Goal: Task Accomplishment & Management: Use online tool/utility

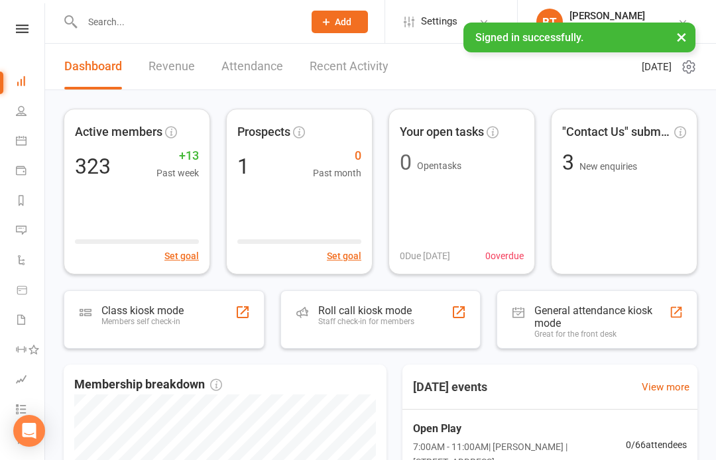
click at [107, 27] on input "text" at bounding box center [186, 22] width 216 height 19
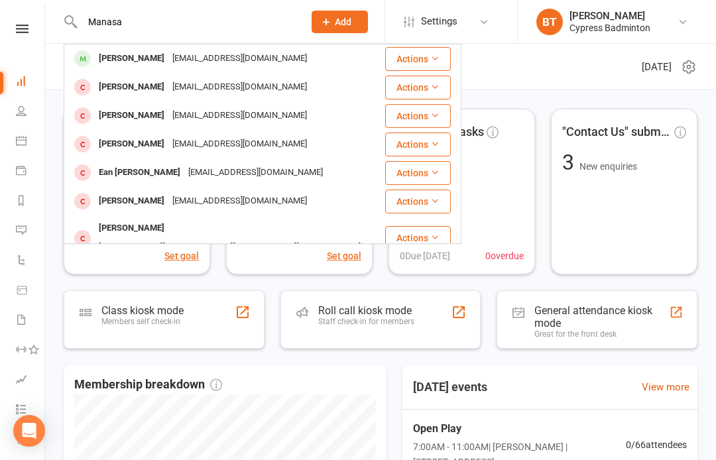
type input "Manasa"
click at [116, 64] on div "[PERSON_NAME]" at bounding box center [132, 58] width 74 height 19
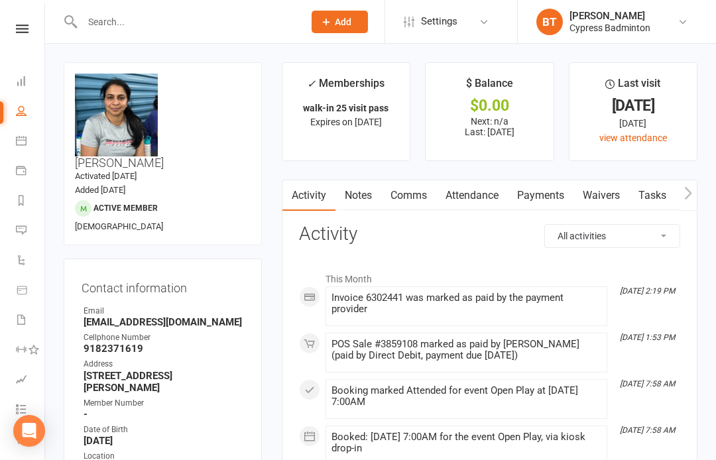
click at [547, 180] on link "Payments" at bounding box center [541, 195] width 66 height 31
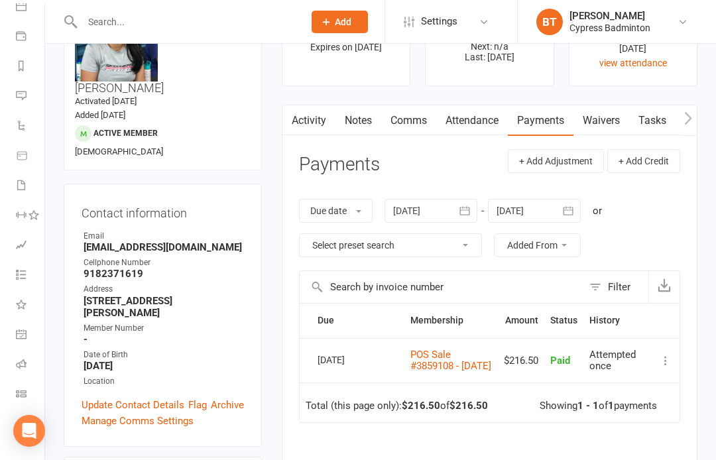
scroll to position [135, 0]
click at [21, 396] on icon at bounding box center [21, 394] width 11 height 11
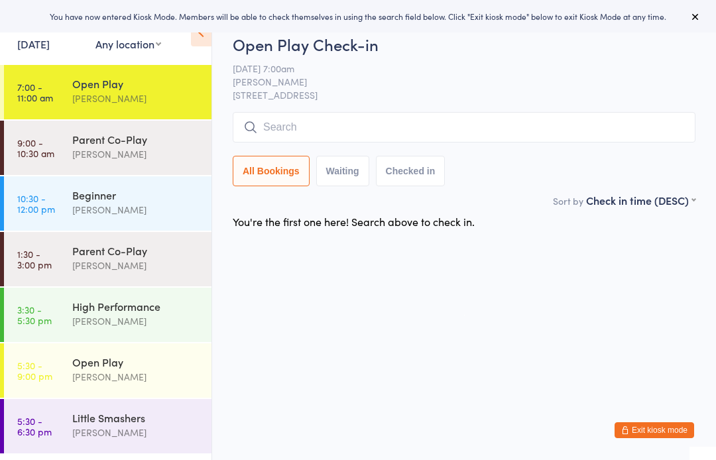
click at [107, 66] on div "Open Play [PERSON_NAME]" at bounding box center [141, 91] width 139 height 52
click at [379, 99] on span "[STREET_ADDRESS]" at bounding box center [464, 94] width 463 height 13
click at [558, 118] on input "search" at bounding box center [464, 127] width 463 height 31
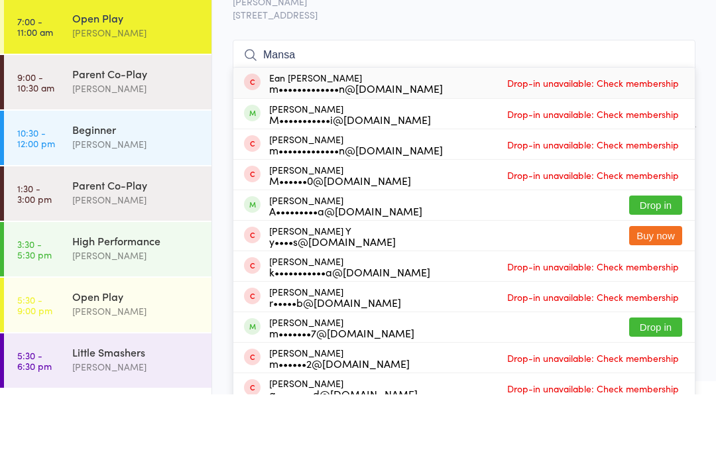
type input "Mansa"
click at [673, 261] on button "Drop in" at bounding box center [655, 270] width 53 height 19
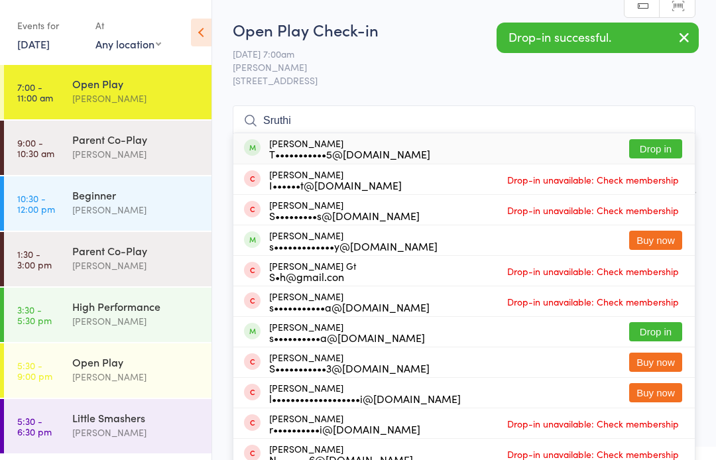
type input "Sruthi"
click at [670, 139] on button "Drop in" at bounding box center [655, 148] width 53 height 19
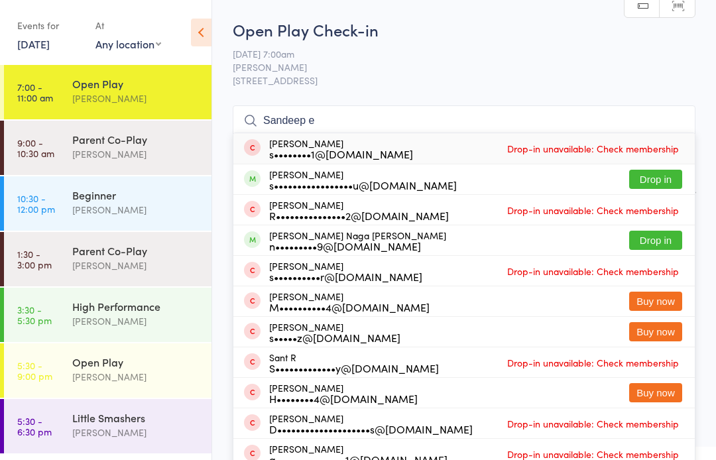
type input "Sandeep e"
click at [671, 185] on button "Drop in" at bounding box center [655, 179] width 53 height 19
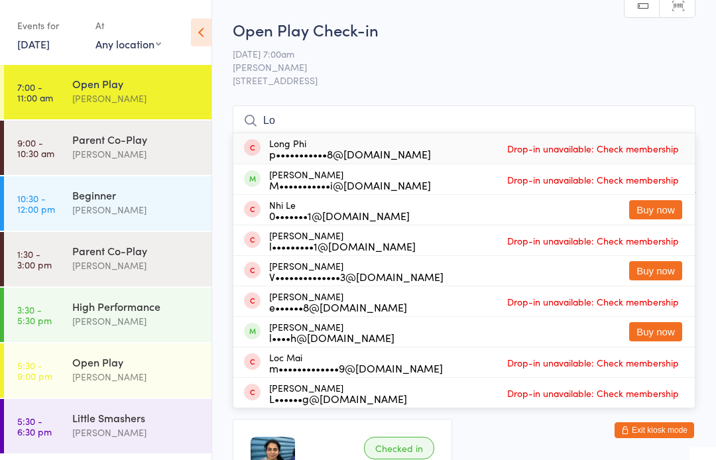
type input "L"
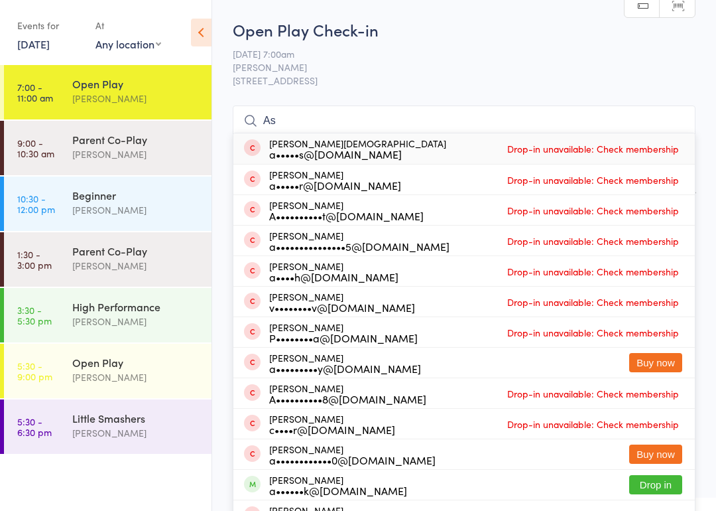
type input "A"
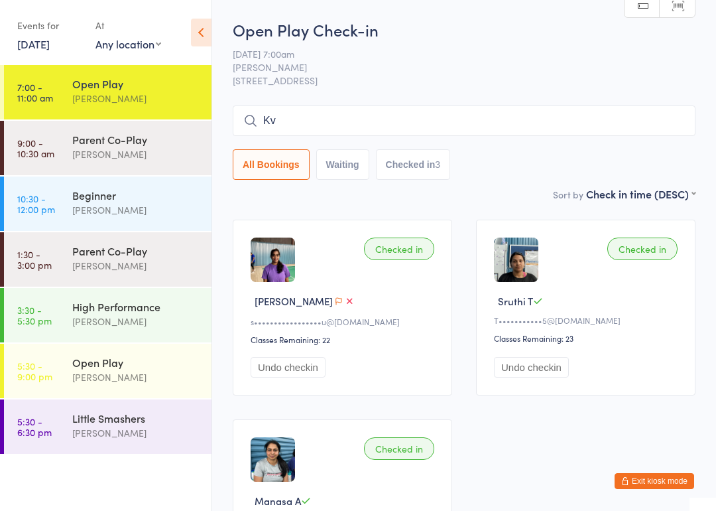
type input "K"
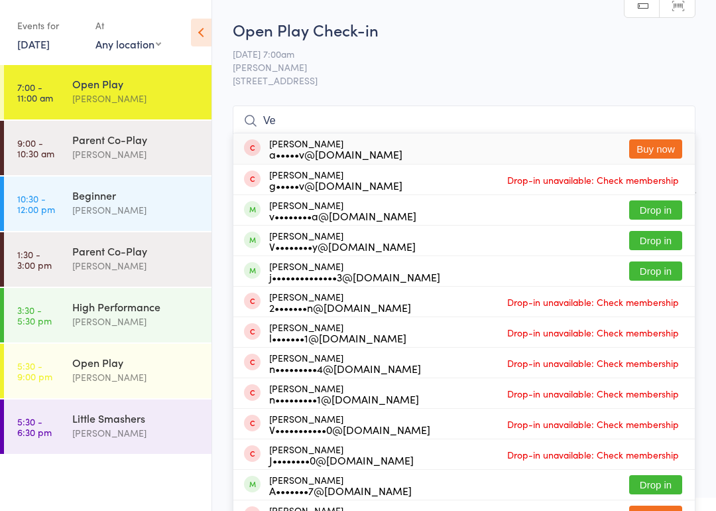
type input "V"
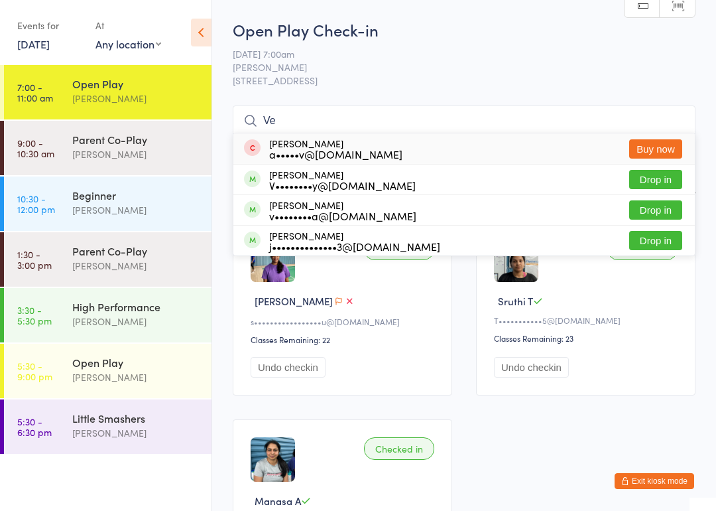
type input "V"
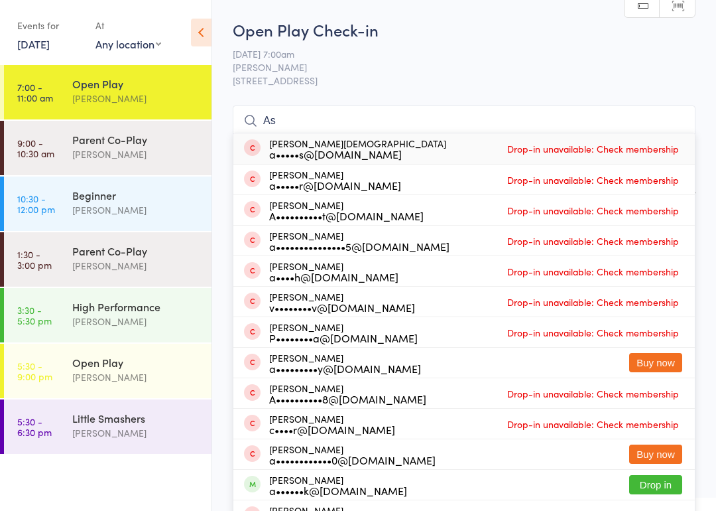
type input "A"
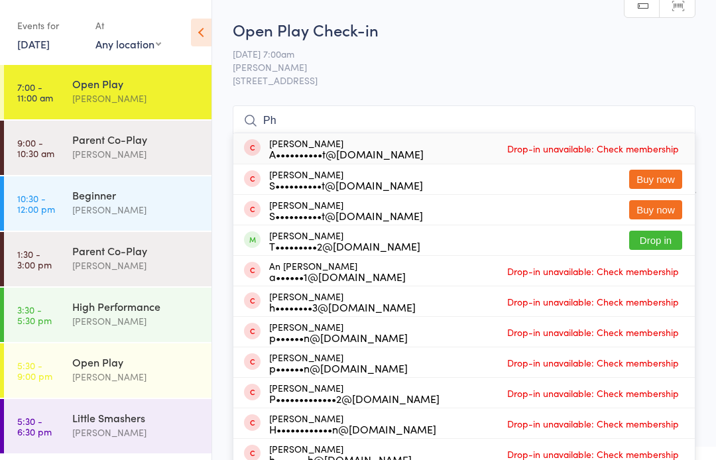
type input "P"
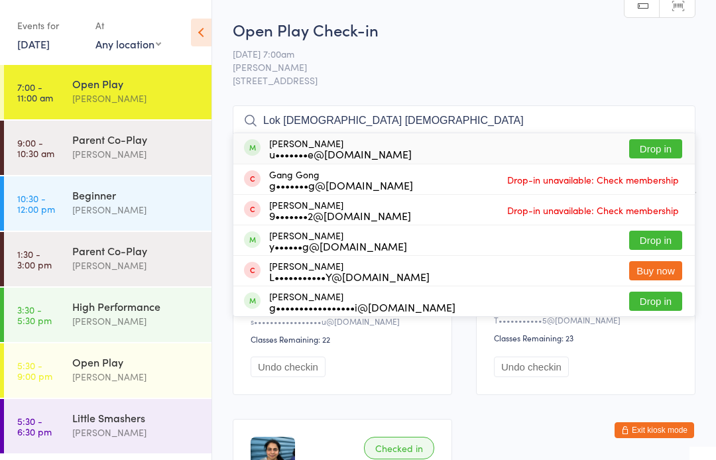
type input "Lok gay god"
click at [659, 298] on button "Drop in" at bounding box center [655, 301] width 53 height 19
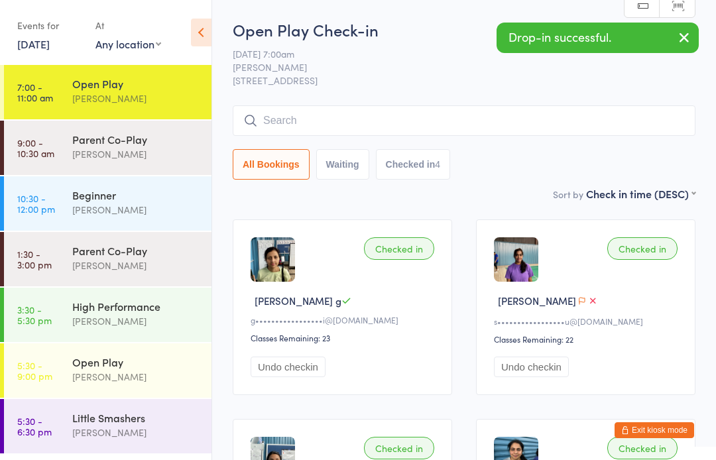
type input "R"
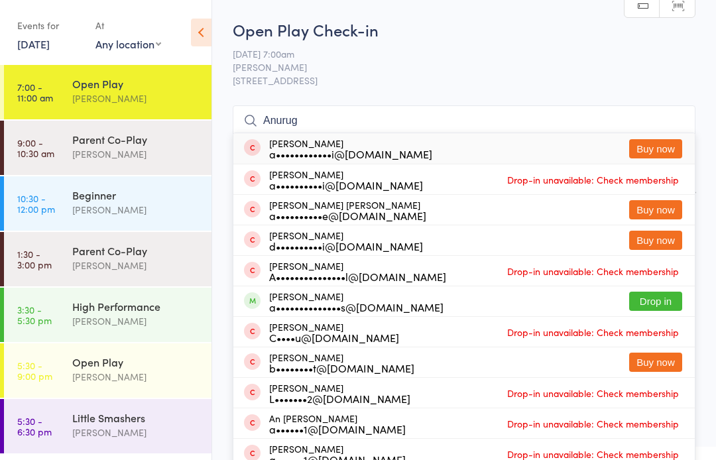
type input "Anurug"
click at [663, 298] on button "Drop in" at bounding box center [655, 301] width 53 height 19
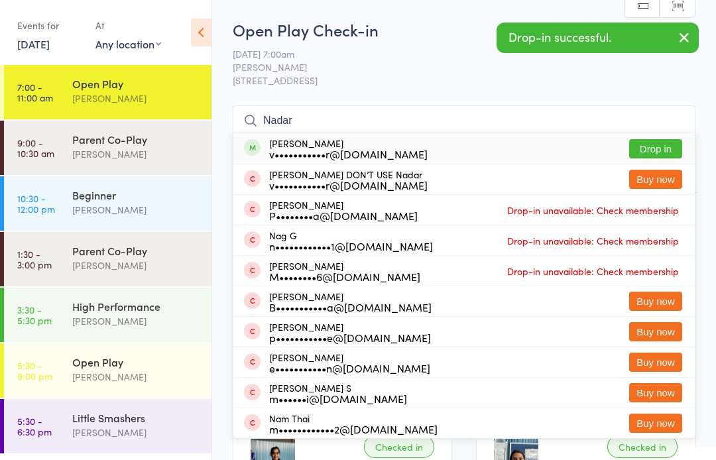
type input "Nadar"
click at [667, 158] on button "Drop in" at bounding box center [655, 148] width 53 height 19
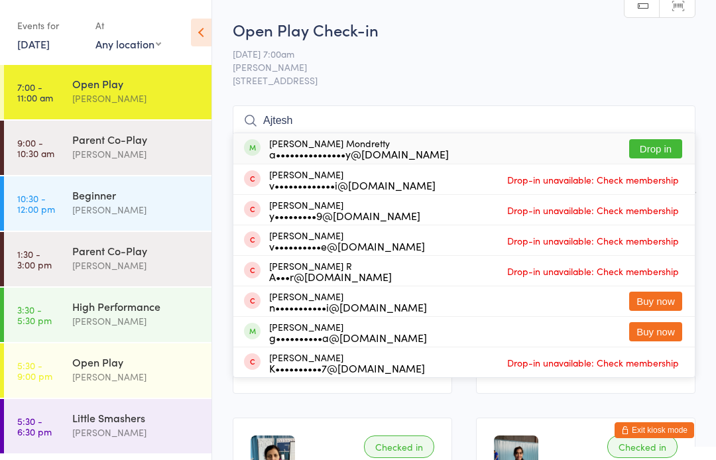
type input "Ajtesh"
click at [663, 141] on button "Drop in" at bounding box center [655, 148] width 53 height 19
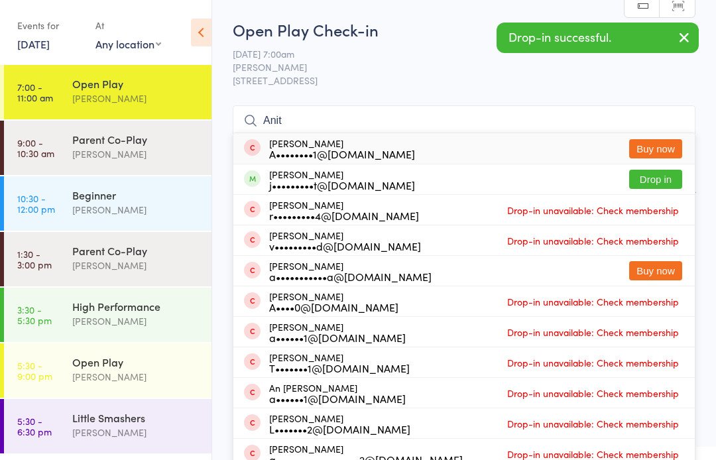
type input "Anit"
click at [669, 178] on button "Drop in" at bounding box center [655, 179] width 53 height 19
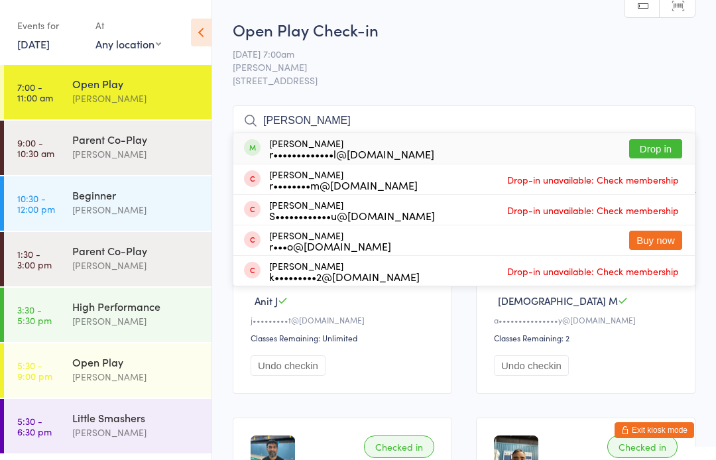
type input "Robin"
click at [670, 151] on button "Drop in" at bounding box center [655, 148] width 53 height 19
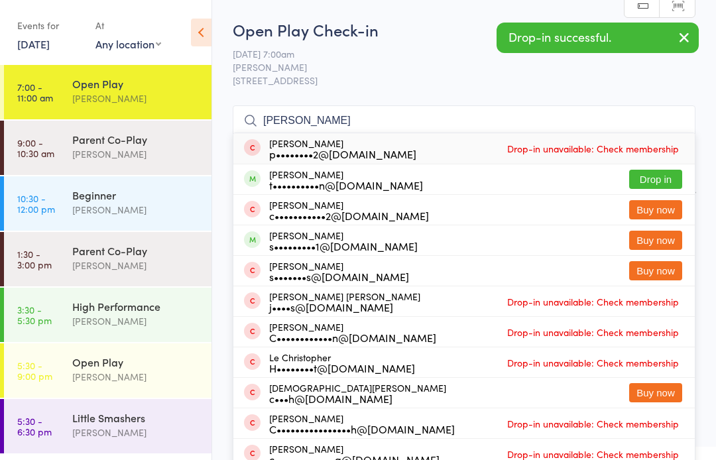
type input "[PERSON_NAME]"
click at [660, 171] on button "Drop in" at bounding box center [655, 179] width 53 height 19
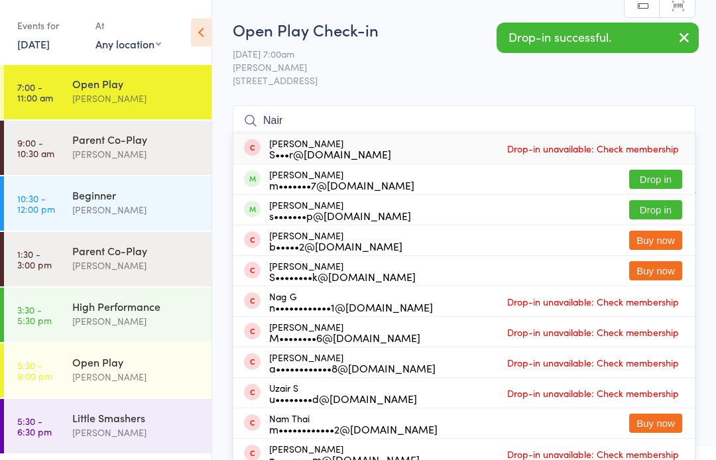
type input "Nair"
click at [669, 216] on button "Drop in" at bounding box center [655, 209] width 53 height 19
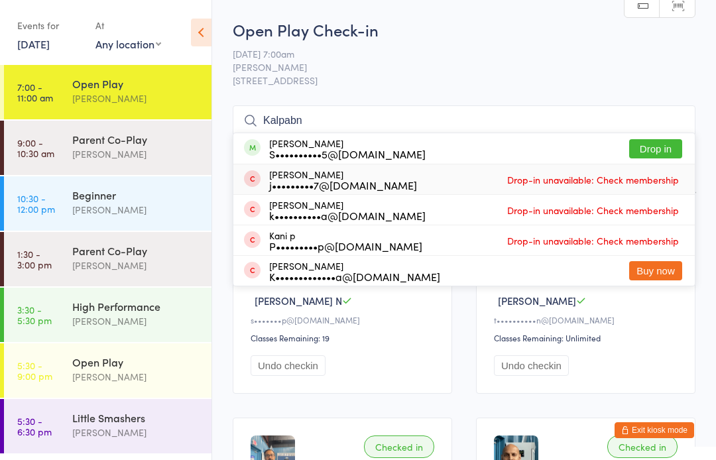
type input "Kalpabn"
click at [652, 166] on div "Jay Kallen j•••••••••7@gmail.com Drop-in unavailable: Check membership" at bounding box center [464, 179] width 462 height 30
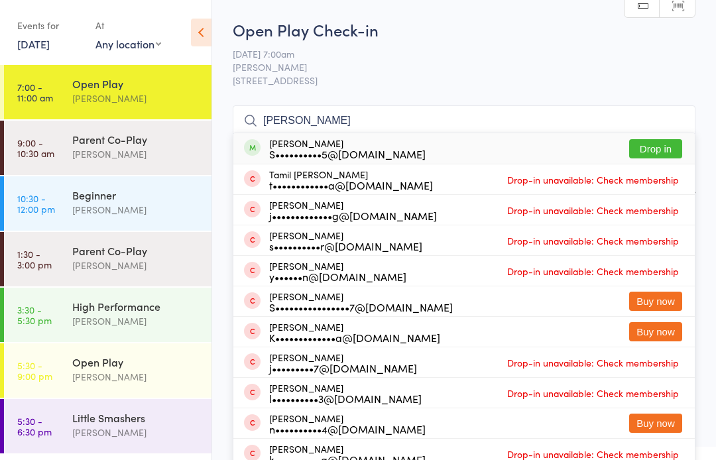
type input "Kalpan"
click at [670, 151] on button "Drop in" at bounding box center [655, 148] width 53 height 19
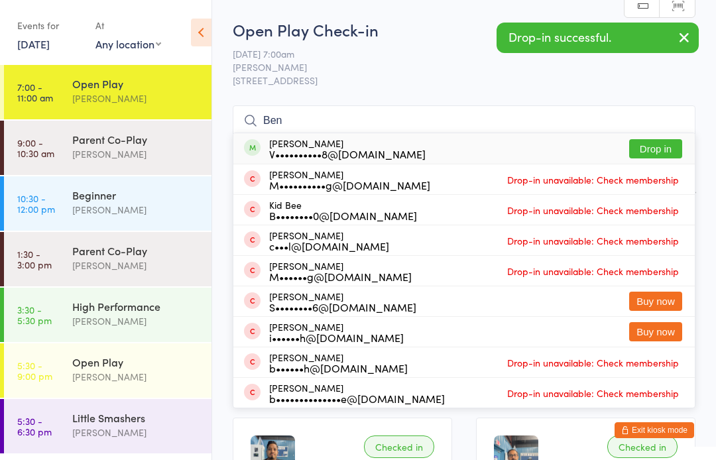
type input "Ben"
click at [667, 151] on button "Drop in" at bounding box center [655, 148] width 53 height 19
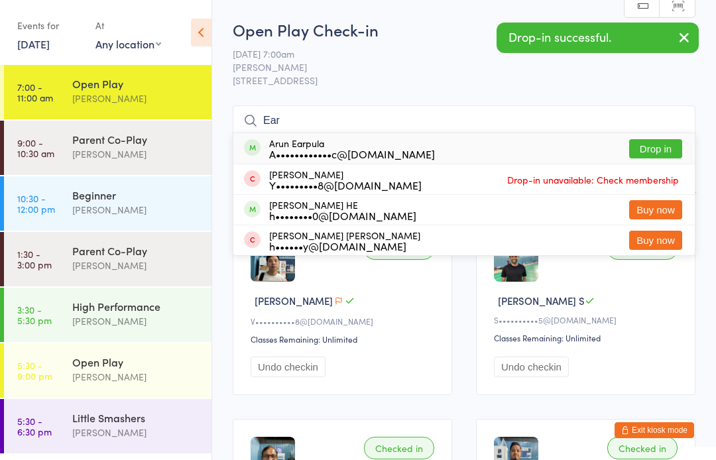
type input "Ear"
click at [663, 145] on button "Drop in" at bounding box center [655, 148] width 53 height 19
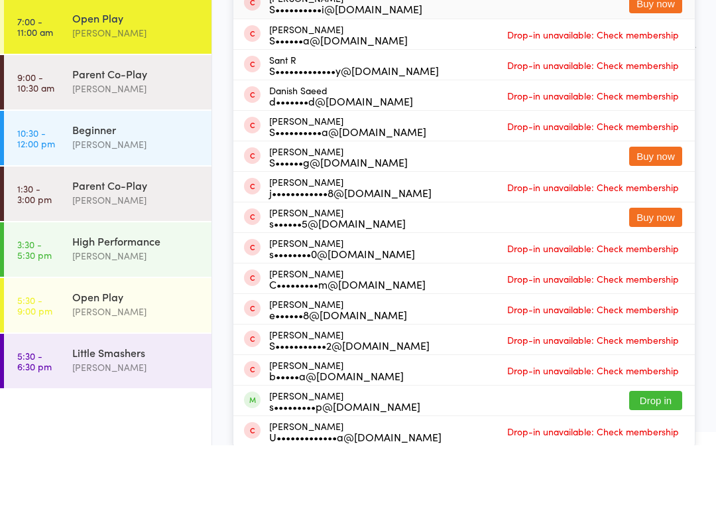
scroll to position [94, 0]
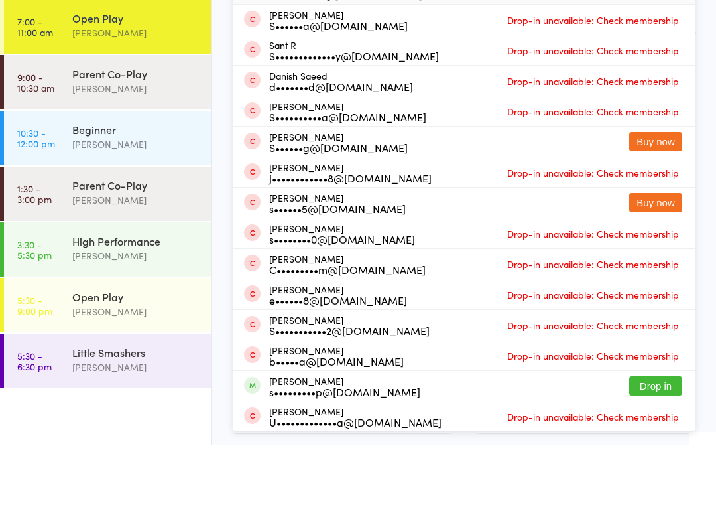
type input "Sash"
click at [670, 442] on button "Drop in" at bounding box center [655, 451] width 53 height 19
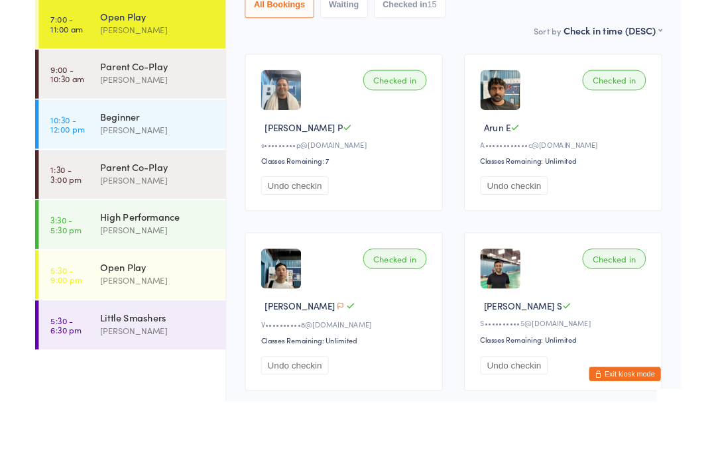
scroll to position [0, 0]
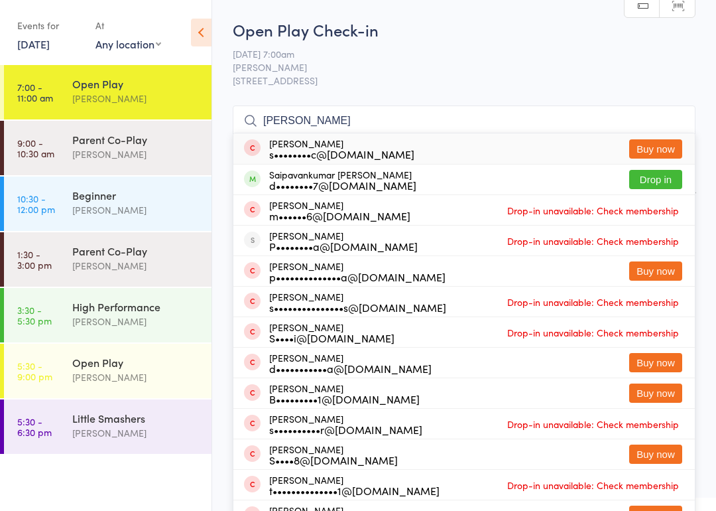
type input "Saipavan"
click at [677, 189] on button "Drop in" at bounding box center [655, 179] width 53 height 19
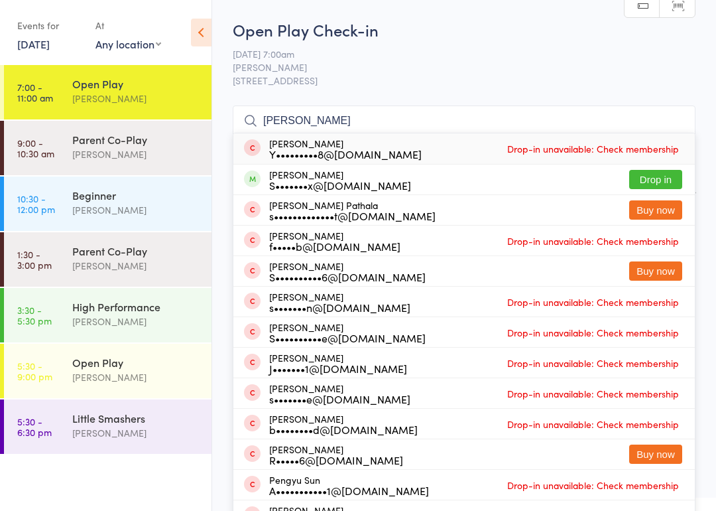
type input "Sunitha"
click at [665, 176] on button "Drop in" at bounding box center [655, 179] width 53 height 19
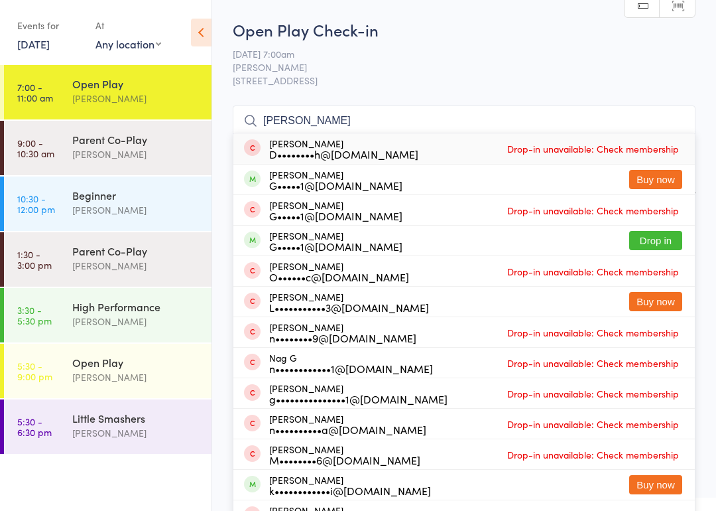
type input "Navin"
click at [662, 235] on button "Drop in" at bounding box center [655, 240] width 53 height 19
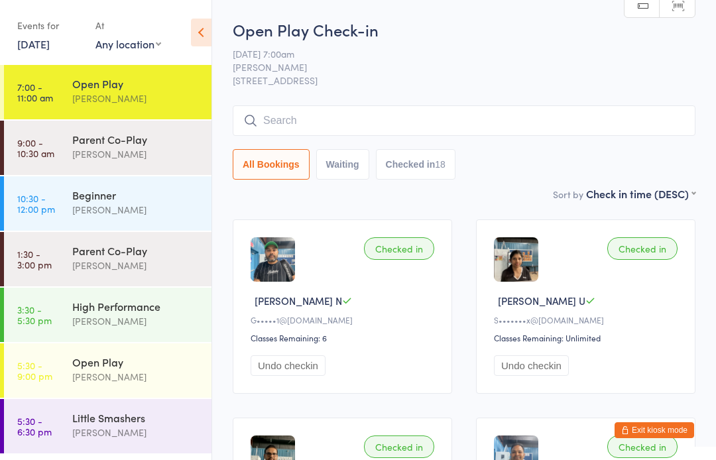
scroll to position [50, 0]
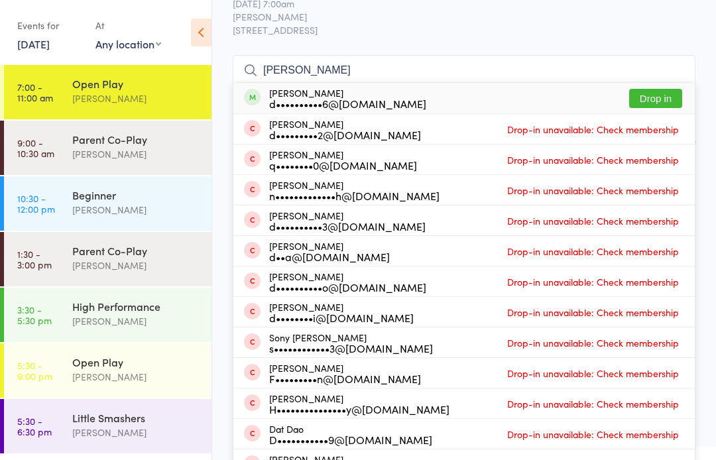
type input "Danny"
click at [670, 86] on div "Danny Vo d••••••••••6@gmail.com Drop in" at bounding box center [464, 98] width 462 height 31
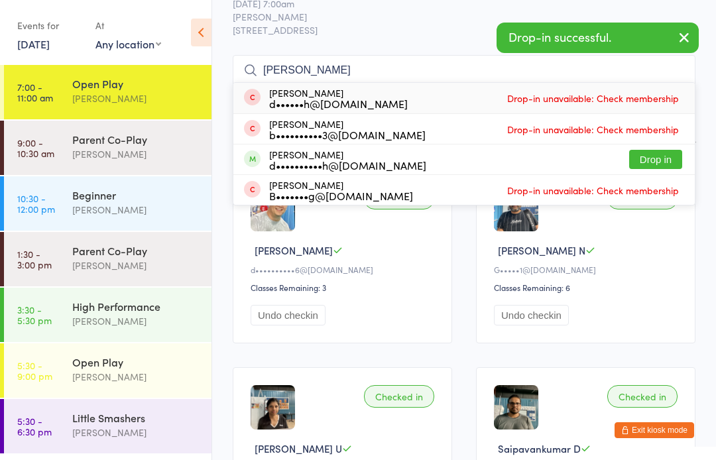
type input "Dixon"
click at [667, 157] on button "Drop in" at bounding box center [655, 159] width 53 height 19
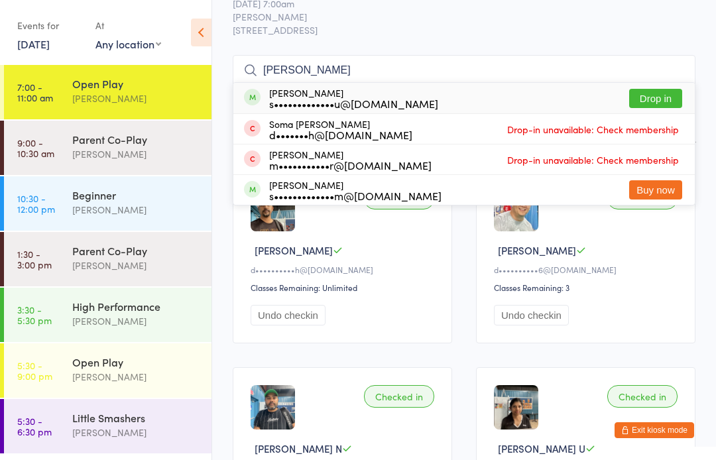
type input "Sekhar"
click at [651, 103] on button "Drop in" at bounding box center [655, 98] width 53 height 19
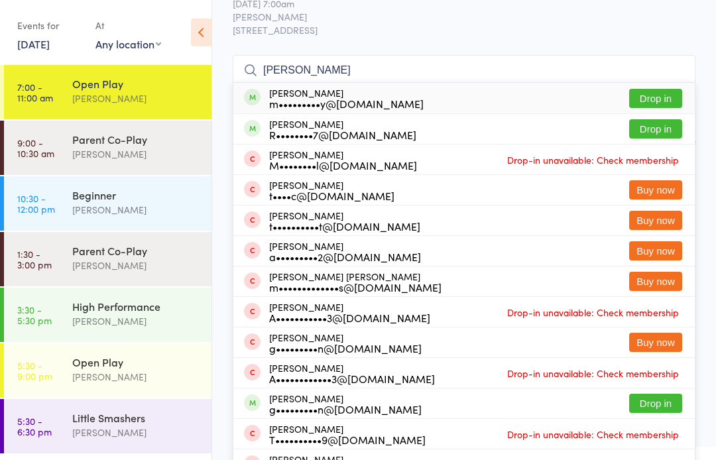
type input "Thomas ge"
click at [670, 91] on button "Drop in" at bounding box center [655, 98] width 53 height 19
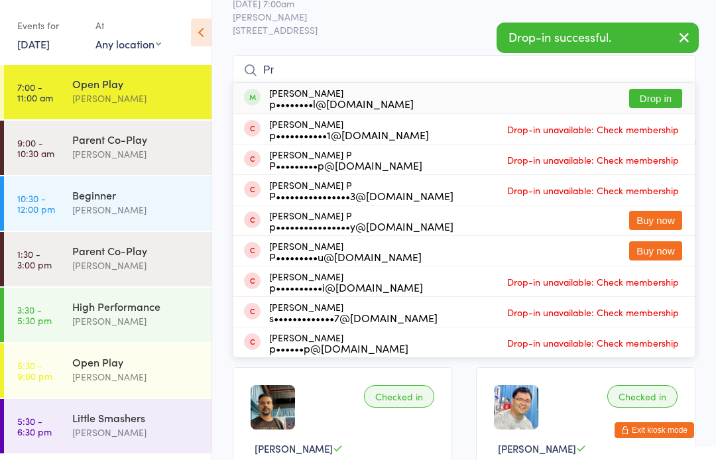
type input "P"
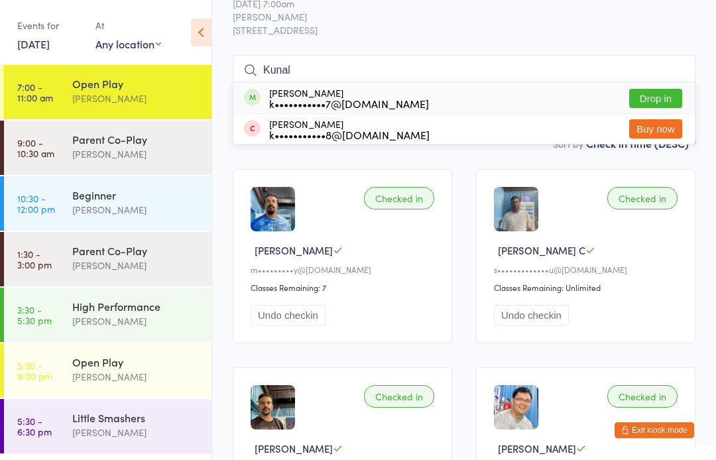
type input "Kunal"
click at [667, 135] on button "Buy now" at bounding box center [655, 128] width 53 height 19
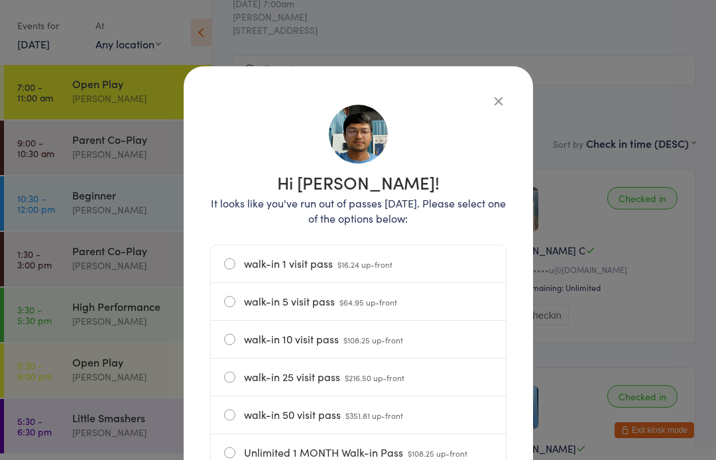
click at [511, 90] on div "Hi Kunal! It looks like you've run out of passes today. Please select one of th…" at bounding box center [359, 409] width 350 height 686
click at [502, 103] on icon "button" at bounding box center [498, 101] width 15 height 15
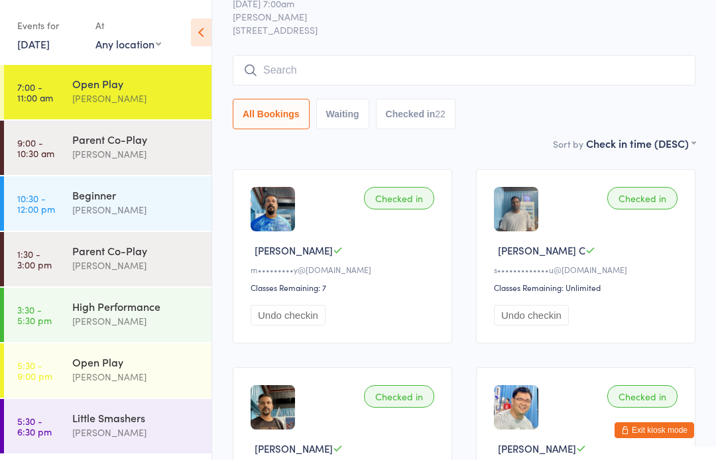
click at [538, 74] on input "search" at bounding box center [464, 70] width 463 height 31
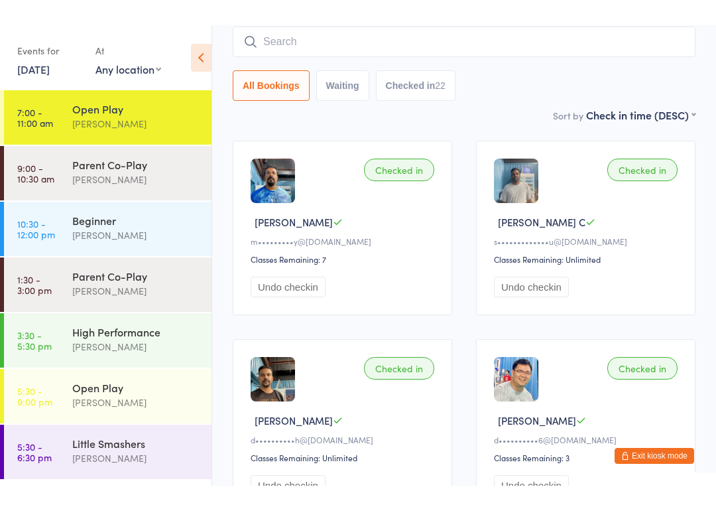
scroll to position [106, 0]
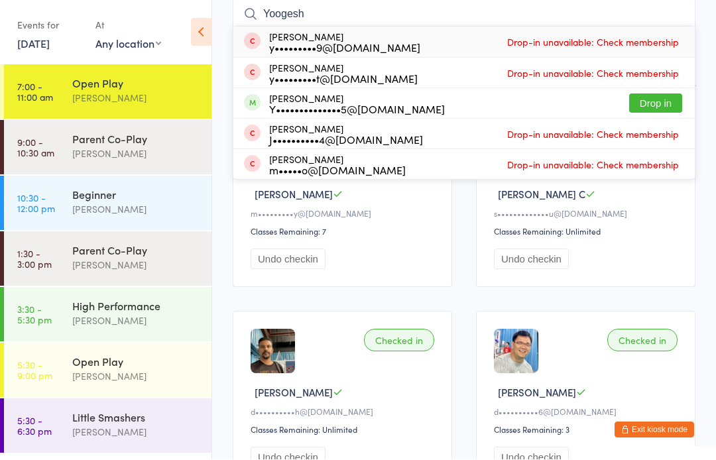
type input "Yoogesh"
click at [668, 109] on button "Drop in" at bounding box center [655, 103] width 53 height 19
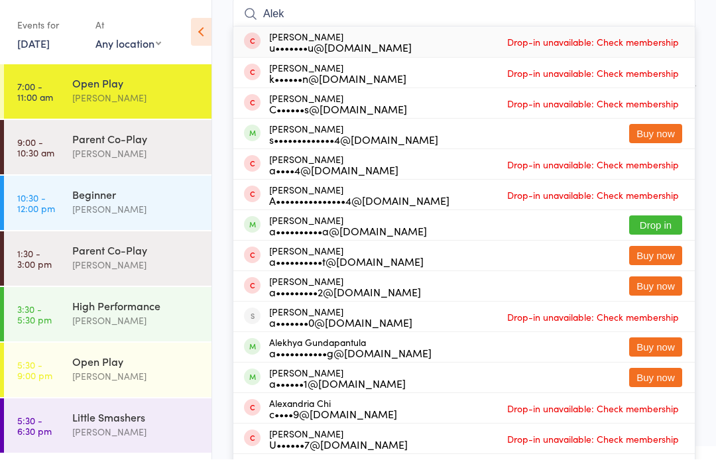
type input "Alek"
click at [658, 218] on button "Drop in" at bounding box center [655, 225] width 53 height 19
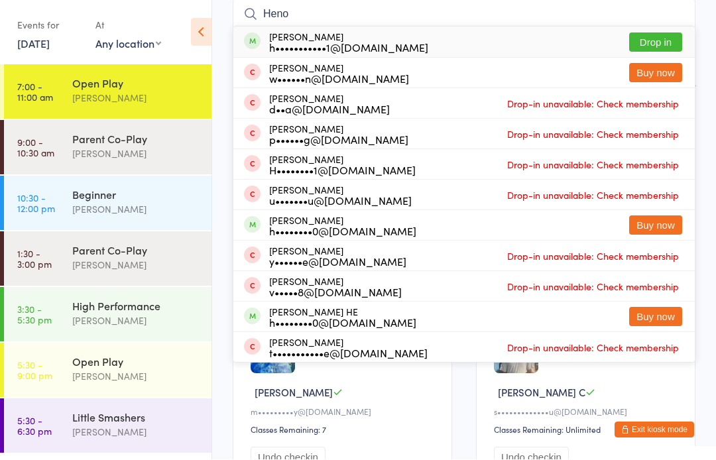
type input "Heno"
click at [669, 44] on button "Drop in" at bounding box center [655, 42] width 53 height 19
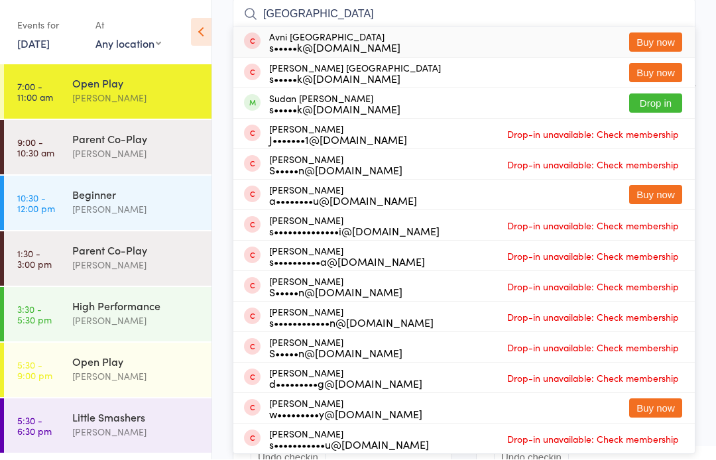
type input "Sudan"
click at [676, 102] on button "Drop in" at bounding box center [655, 103] width 53 height 19
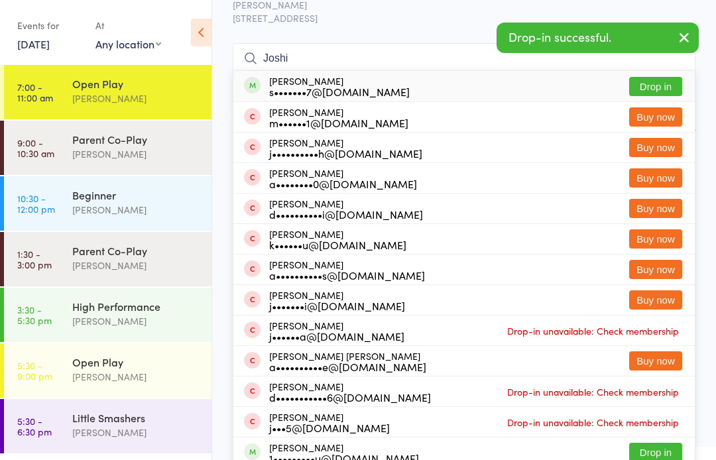
scroll to position [0, 0]
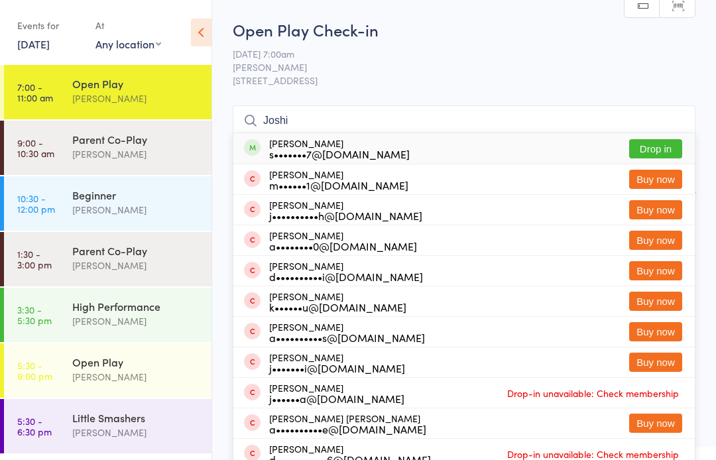
type input "Joshi"
click at [676, 144] on button "Drop in" at bounding box center [655, 148] width 53 height 19
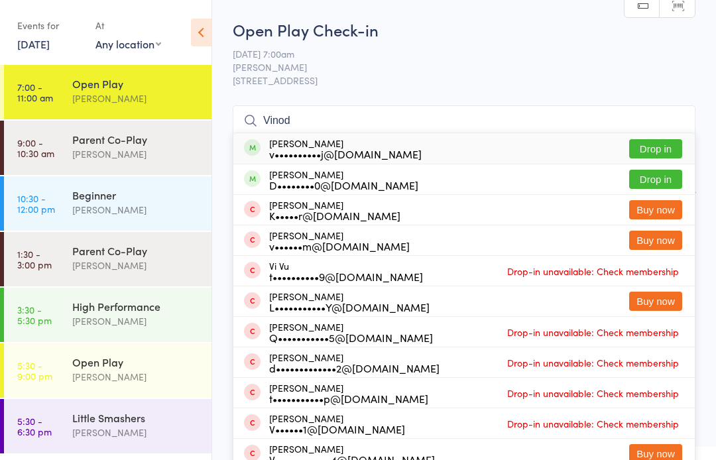
type input "Vinod"
click at [666, 141] on button "Drop in" at bounding box center [655, 148] width 53 height 19
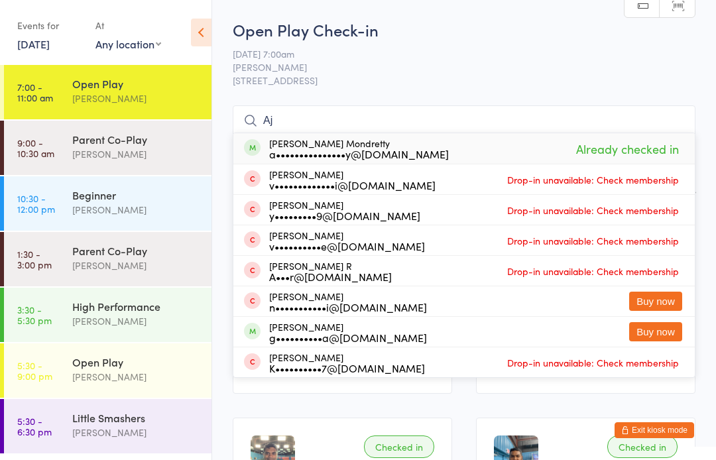
type input "A"
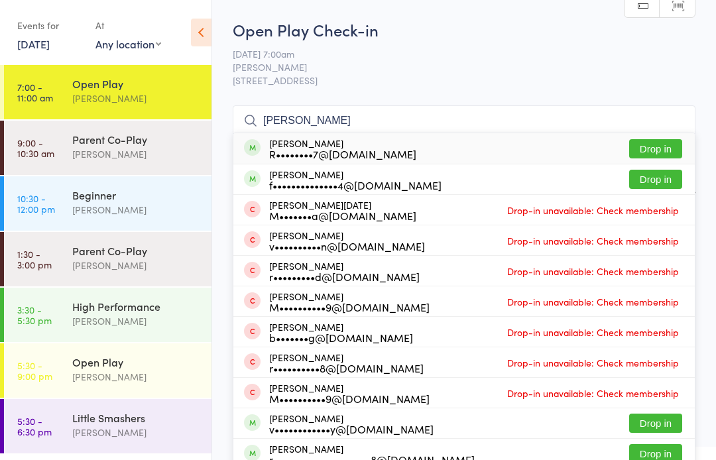
type input "Ricky"
click at [673, 189] on button "Drop in" at bounding box center [655, 179] width 53 height 19
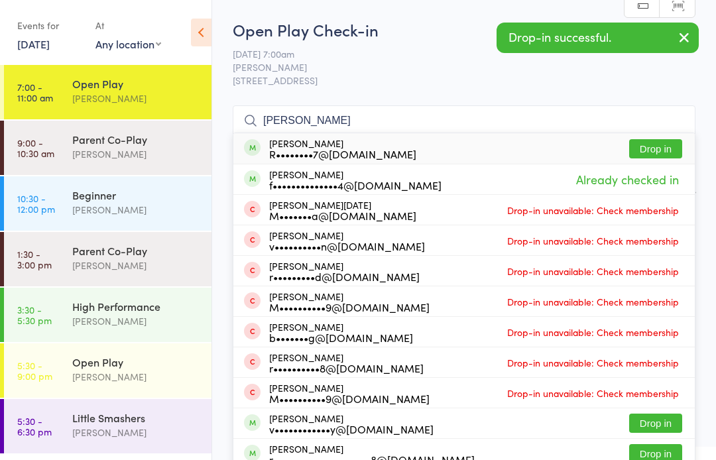
type input "Ricky"
click at [667, 148] on button "Drop in" at bounding box center [655, 148] width 53 height 19
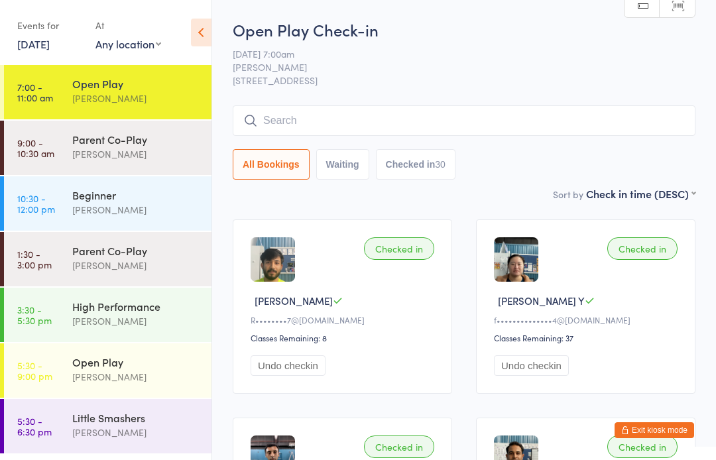
click at [451, 136] on input "search" at bounding box center [464, 120] width 463 height 31
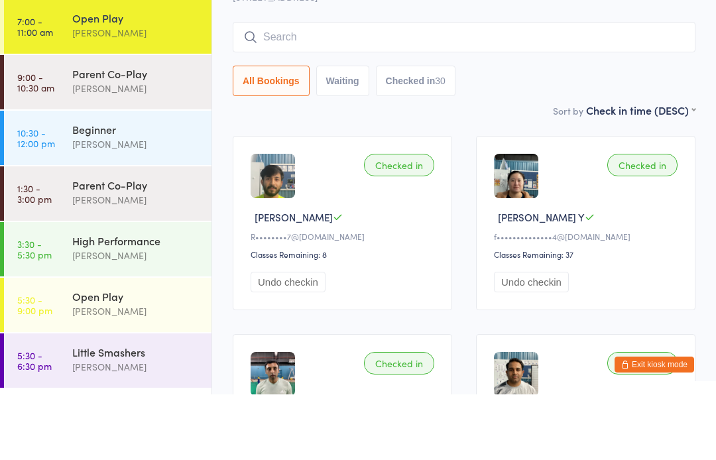
scroll to position [41, 0]
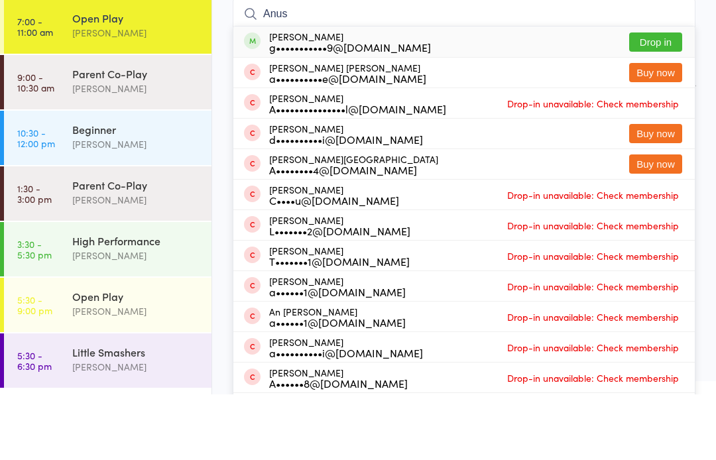
type input "Anus"
click at [676, 98] on button "Drop in" at bounding box center [655, 107] width 53 height 19
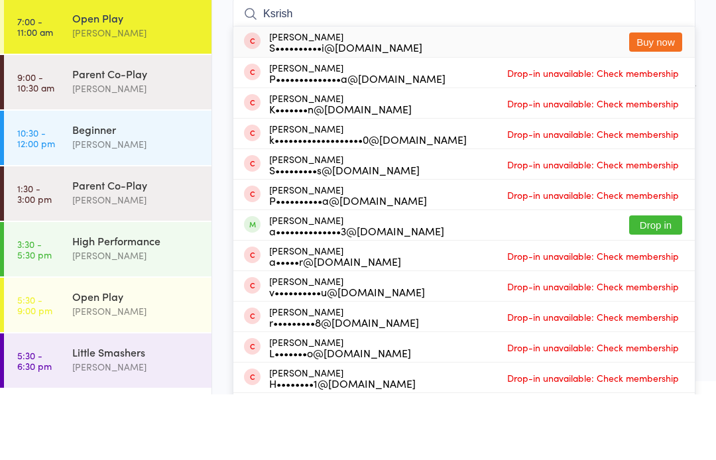
type input "Ksrish"
click at [671, 281] on button "Drop in" at bounding box center [655, 290] width 53 height 19
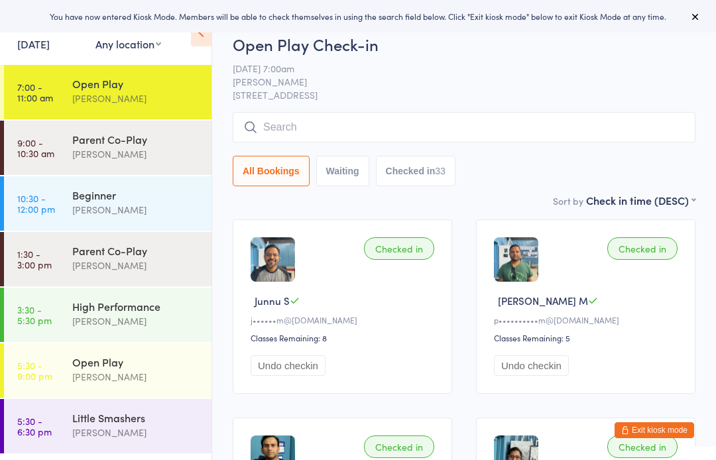
click at [197, 92] on div "[PERSON_NAME]" at bounding box center [136, 98] width 128 height 15
click at [428, 123] on input "search" at bounding box center [464, 127] width 463 height 31
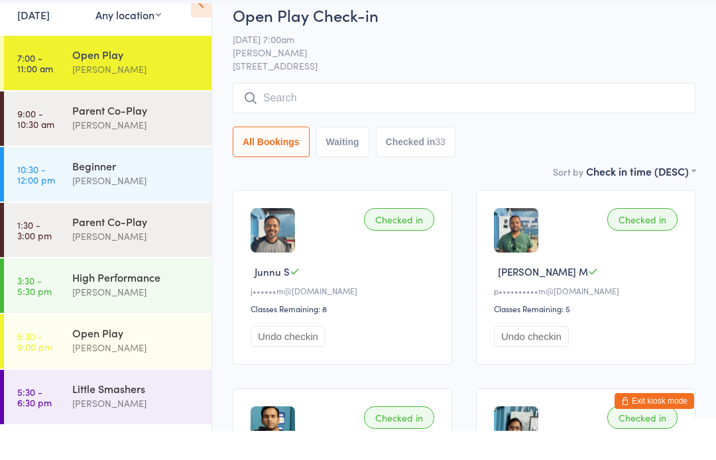
scroll to position [48, 0]
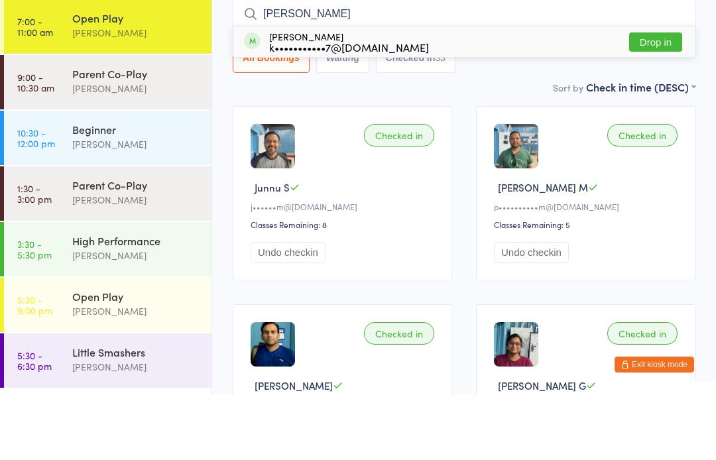
type input "Kunal"
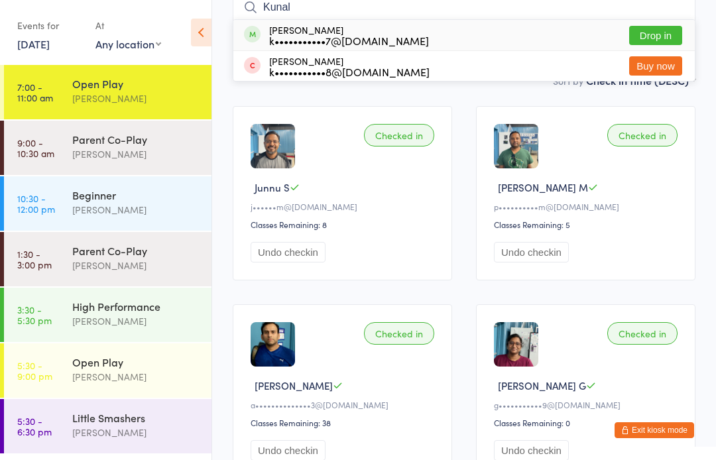
scroll to position [113, 0]
click at [143, 99] on div "Calvin Kristanto" at bounding box center [136, 98] width 128 height 15
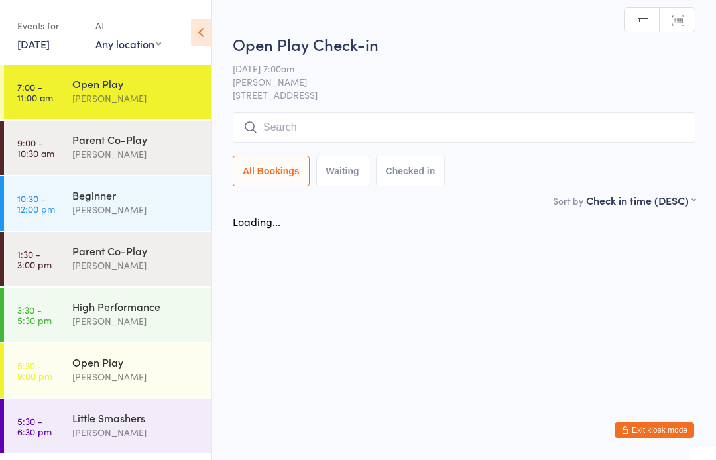
scroll to position [0, 0]
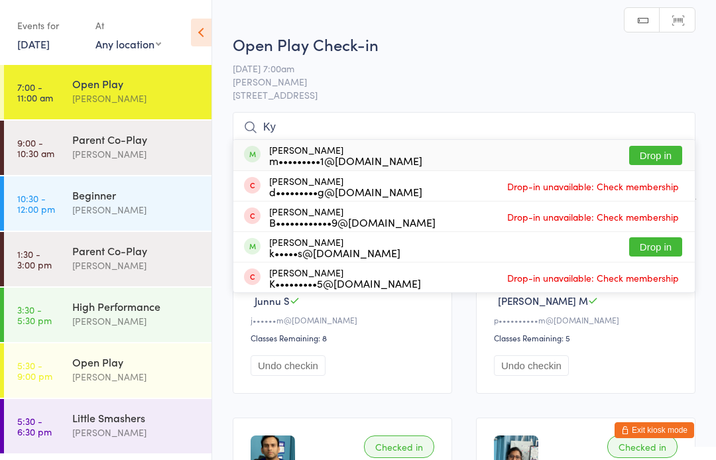
type input "Ky"
click at [655, 152] on button "Drop in" at bounding box center [655, 155] width 53 height 19
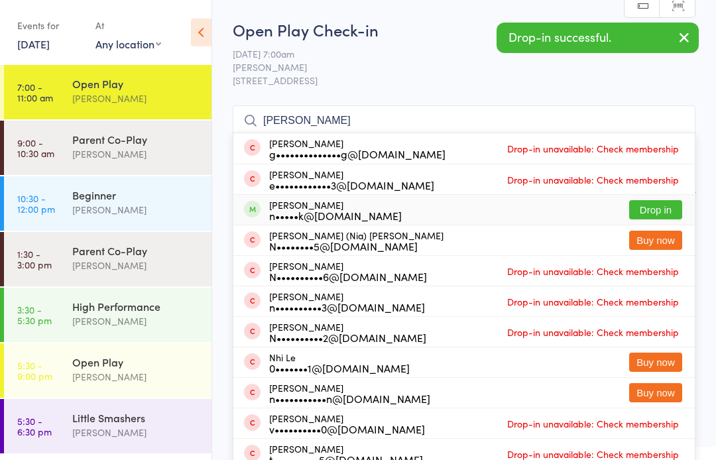
type input "Nghi"
click at [668, 204] on button "Drop in" at bounding box center [655, 209] width 53 height 19
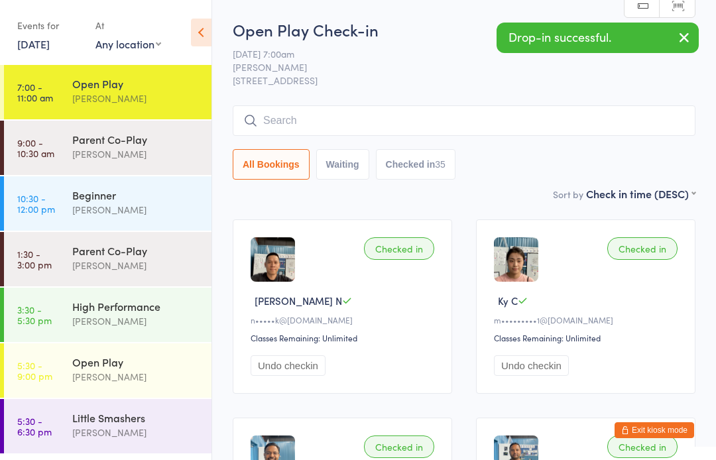
click at [647, 116] on input "search" at bounding box center [464, 120] width 463 height 31
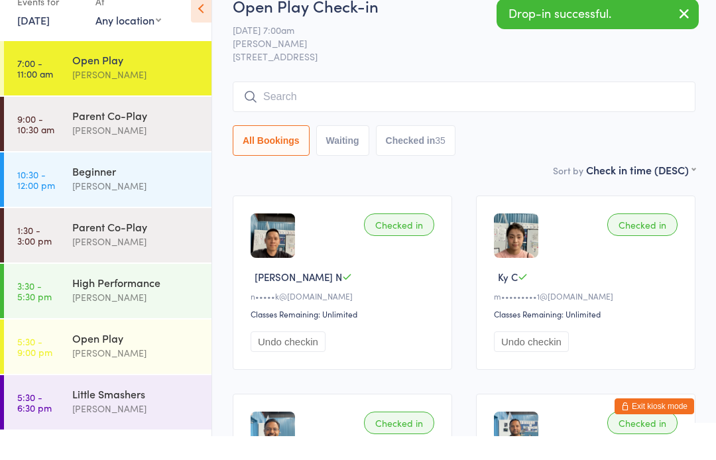
scroll to position [41, 0]
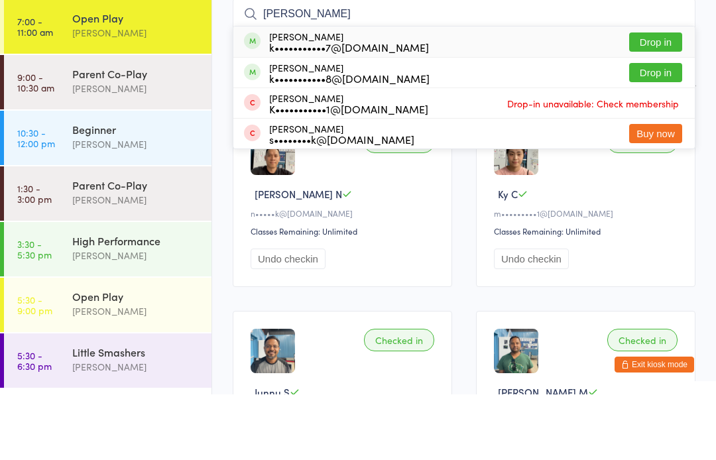
type input "Kuna"
click at [664, 129] on button "Drop in" at bounding box center [655, 138] width 53 height 19
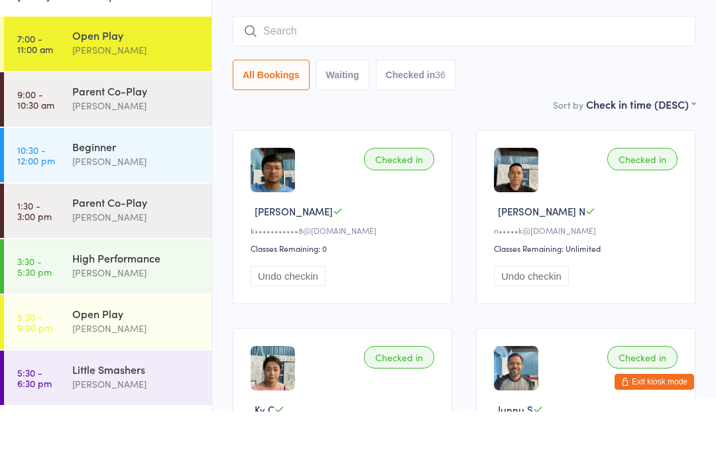
scroll to position [0, 0]
